Goal: Check status: Check status

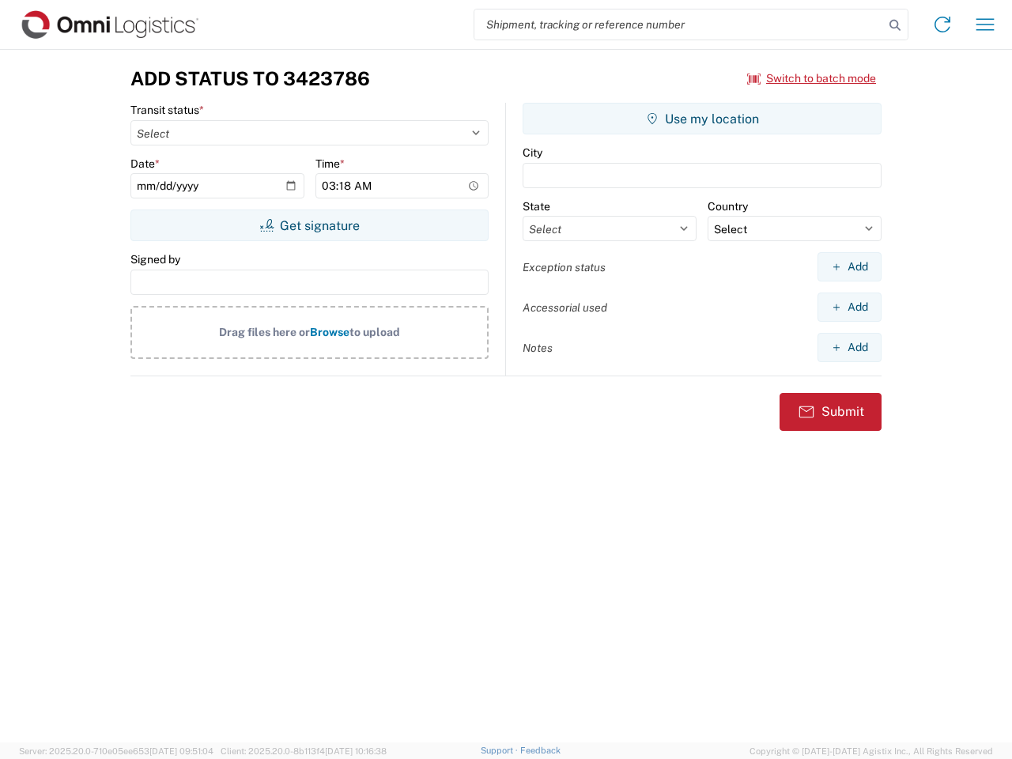
click at [679, 25] on input "search" at bounding box center [678, 24] width 409 height 30
click at [895, 25] on icon at bounding box center [895, 25] width 22 height 22
click at [942, 25] on icon at bounding box center [942, 24] width 25 height 25
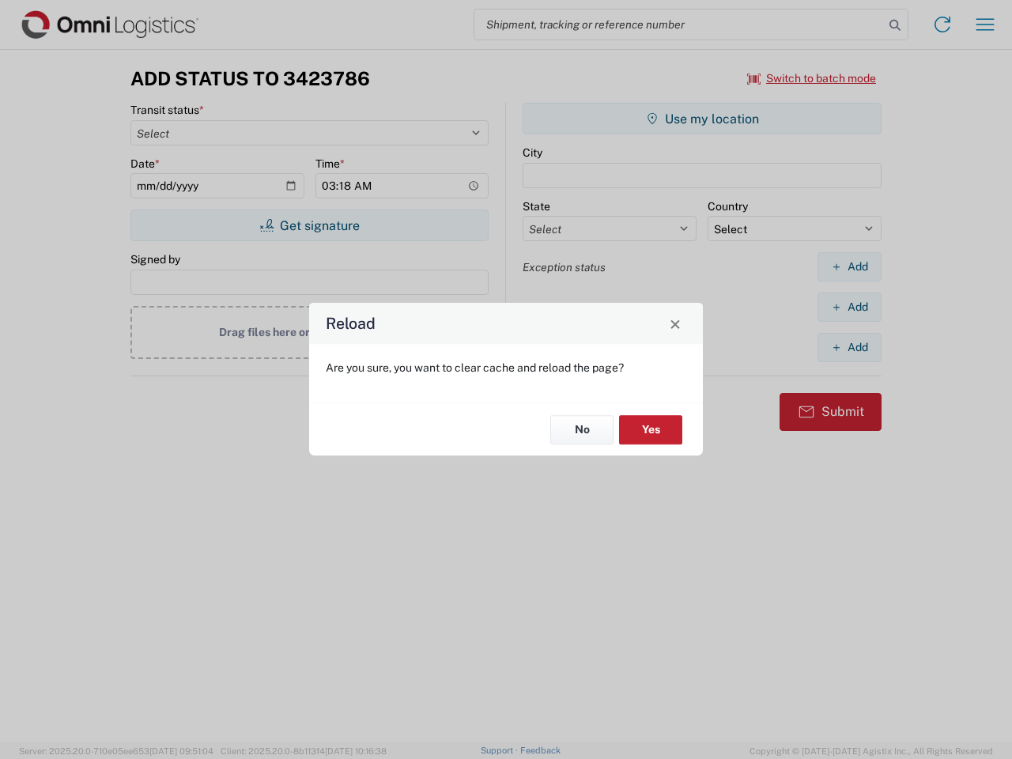
click at [812, 78] on div "Reload Are you sure, you want to clear cache and reload the page? No Yes" at bounding box center [506, 379] width 1012 height 759
click at [309, 225] on div "Reload Are you sure, you want to clear cache and reload the page? No Yes" at bounding box center [506, 379] width 1012 height 759
click at [702, 119] on div "Reload Are you sure, you want to clear cache and reload the page? No Yes" at bounding box center [506, 379] width 1012 height 759
click at [849, 266] on div "Reload Are you sure, you want to clear cache and reload the page? No Yes" at bounding box center [506, 379] width 1012 height 759
click at [849, 307] on div "Reload Are you sure, you want to clear cache and reload the page? No Yes" at bounding box center [506, 379] width 1012 height 759
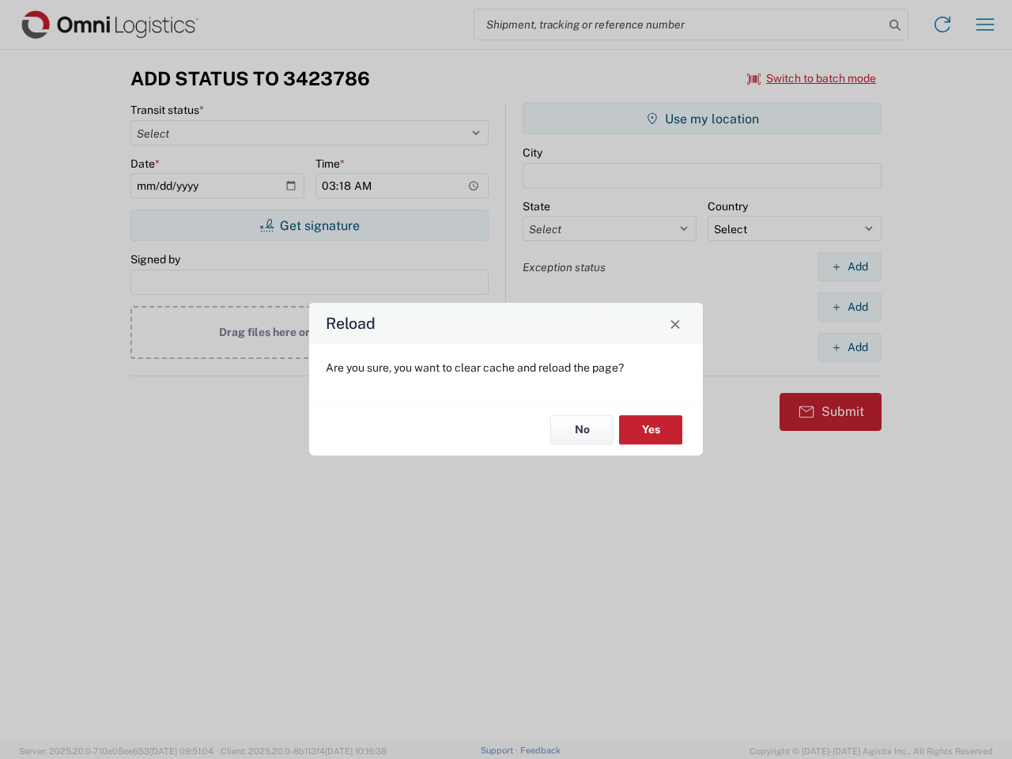
click at [849, 347] on div "Reload Are you sure, you want to clear cache and reload the page? No Yes" at bounding box center [506, 379] width 1012 height 759
